Goal: Download file/media

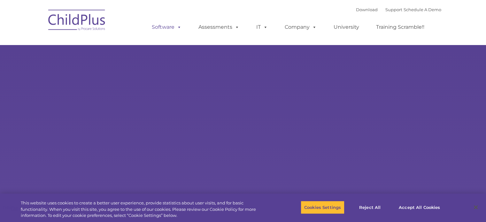
select select "MEDIUM"
click at [176, 28] on span at bounding box center [177, 27] width 7 height 6
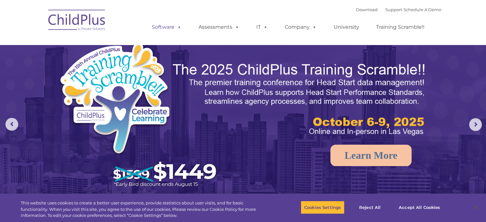
click at [174, 27] on span at bounding box center [177, 27] width 7 height 6
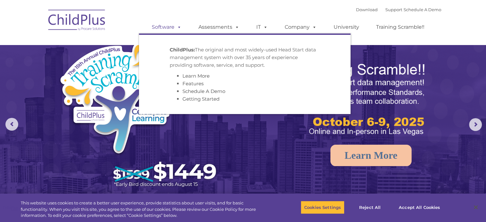
click at [171, 25] on link "Software" at bounding box center [166, 27] width 42 height 13
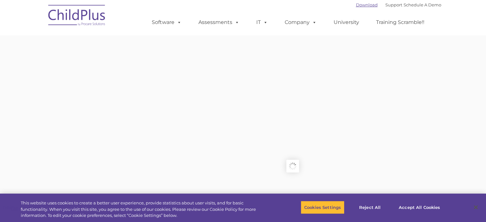
type input ""
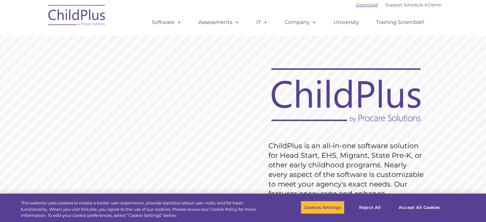
click at [358, 6] on link "Download" at bounding box center [367, 4] width 22 height 5
